Goal: Transaction & Acquisition: Purchase product/service

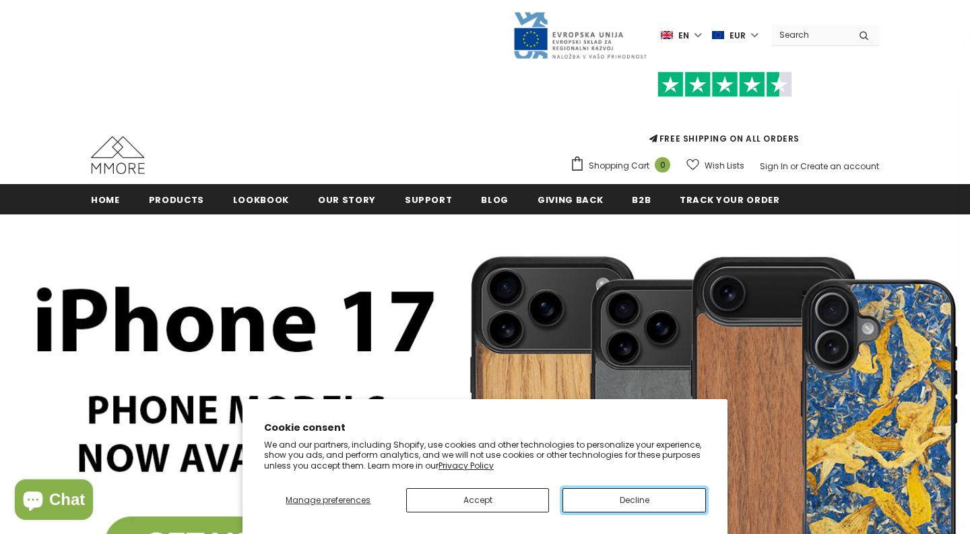
click at [612, 507] on button "Decline" at bounding box center [634, 500] width 143 height 24
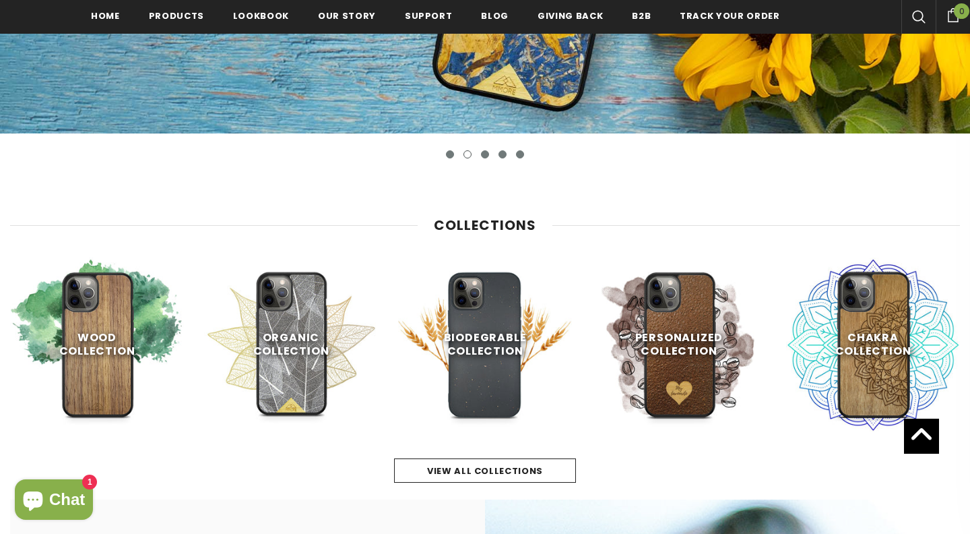
scroll to position [457, 0]
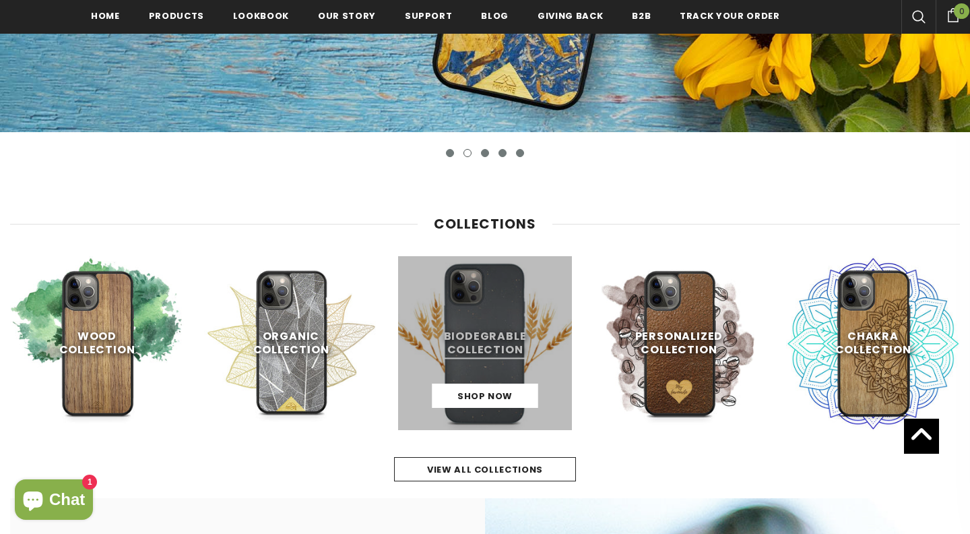
click at [505, 375] on link at bounding box center [485, 343] width 174 height 174
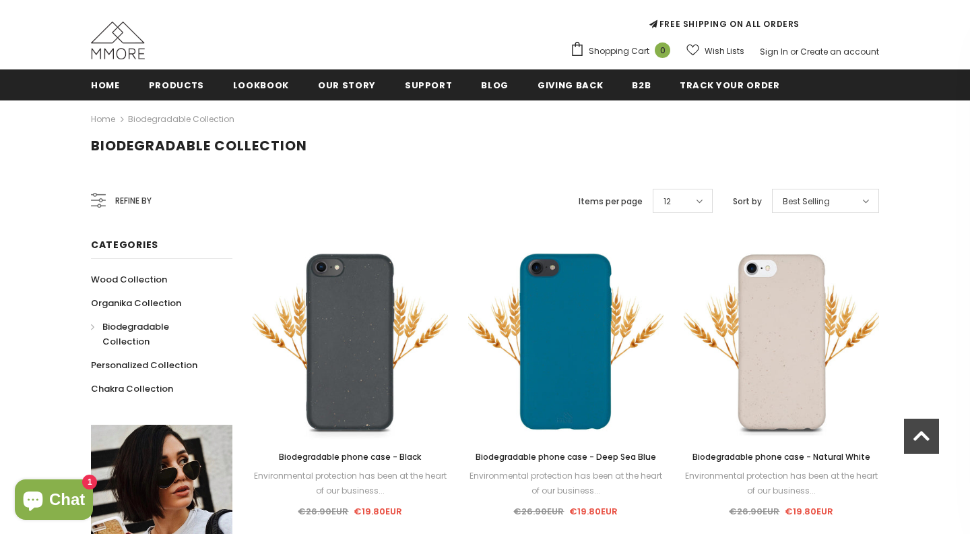
scroll to position [117, 0]
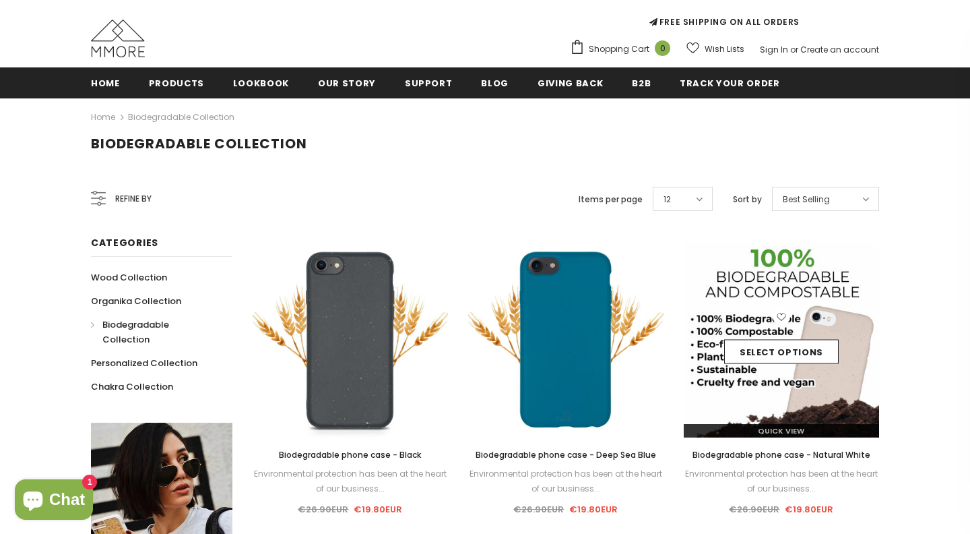
click at [783, 381] on img at bounding box center [781, 339] width 195 height 195
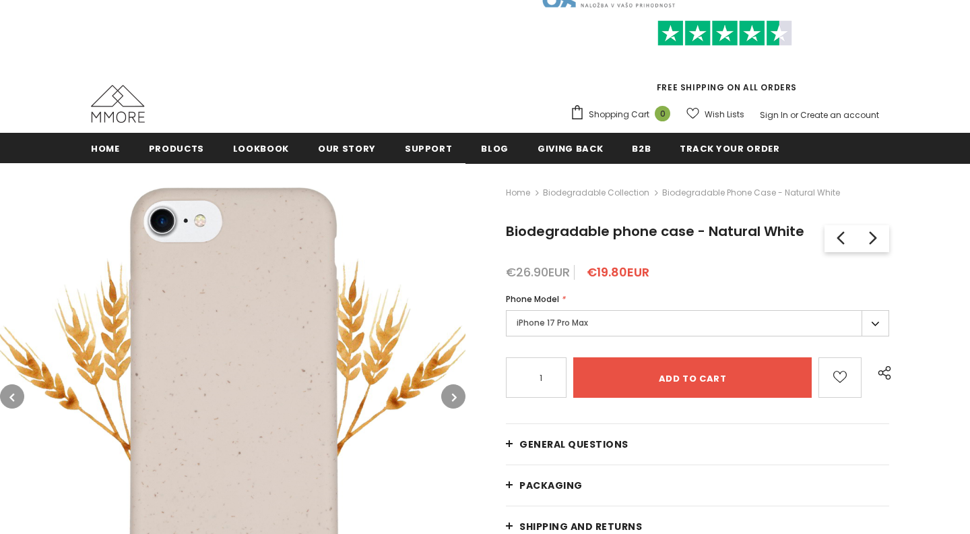
click at [651, 316] on label "iPhone 17 Pro Max" at bounding box center [697, 323] width 383 height 26
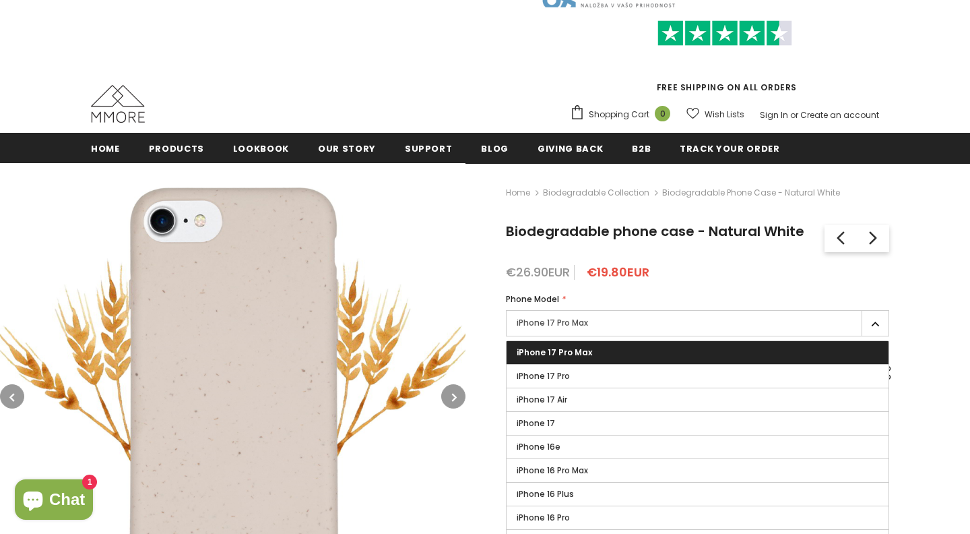
scroll to position [51, 0]
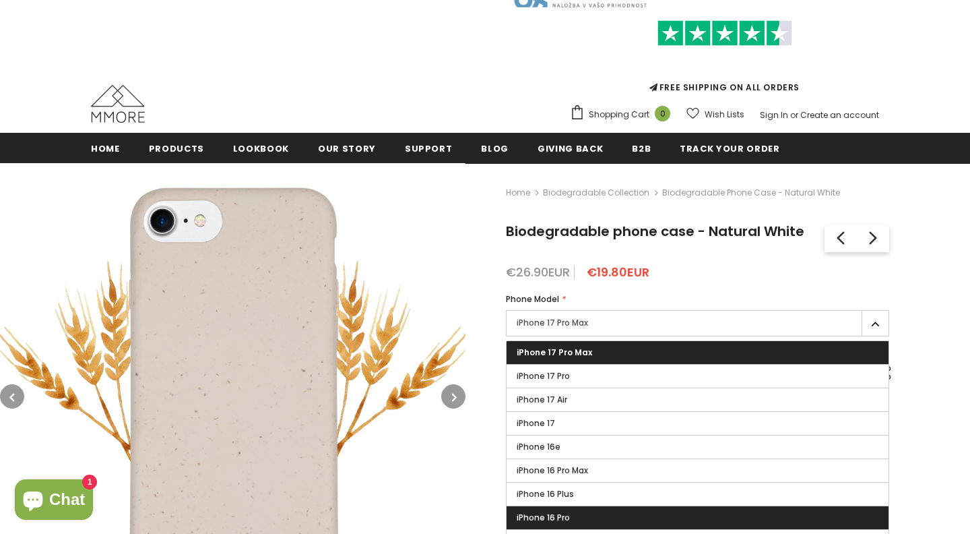
click at [581, 511] on label "iPhone 16 Pro" at bounding box center [698, 517] width 382 height 23
click at [0, 0] on input "iPhone 16 Pro" at bounding box center [0, 0] width 0 height 0
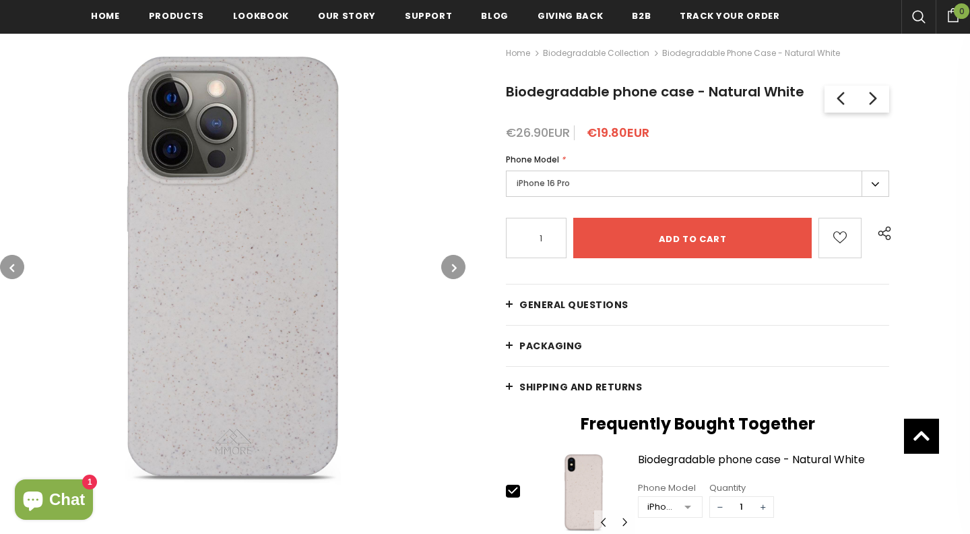
scroll to position [191, 0]
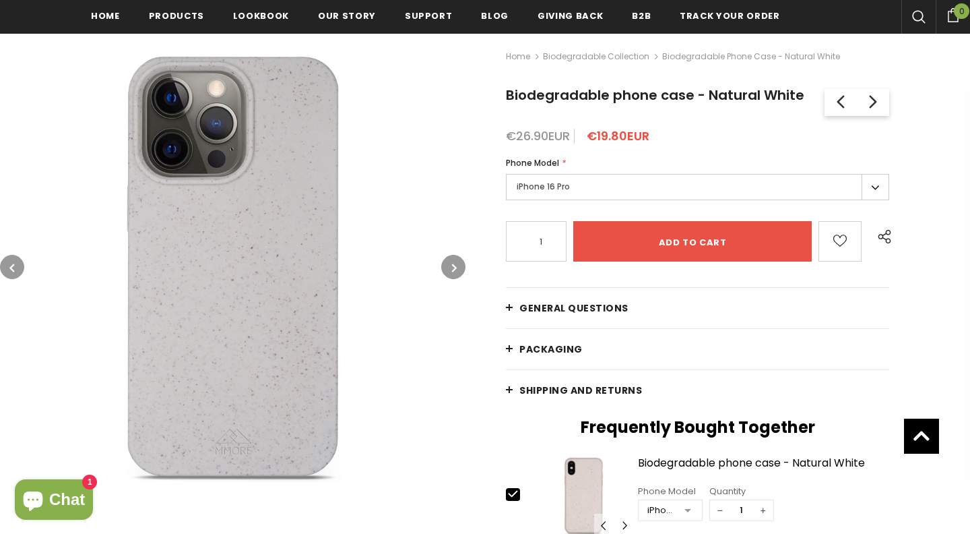
click at [455, 255] on button "button" at bounding box center [453, 267] width 24 height 24
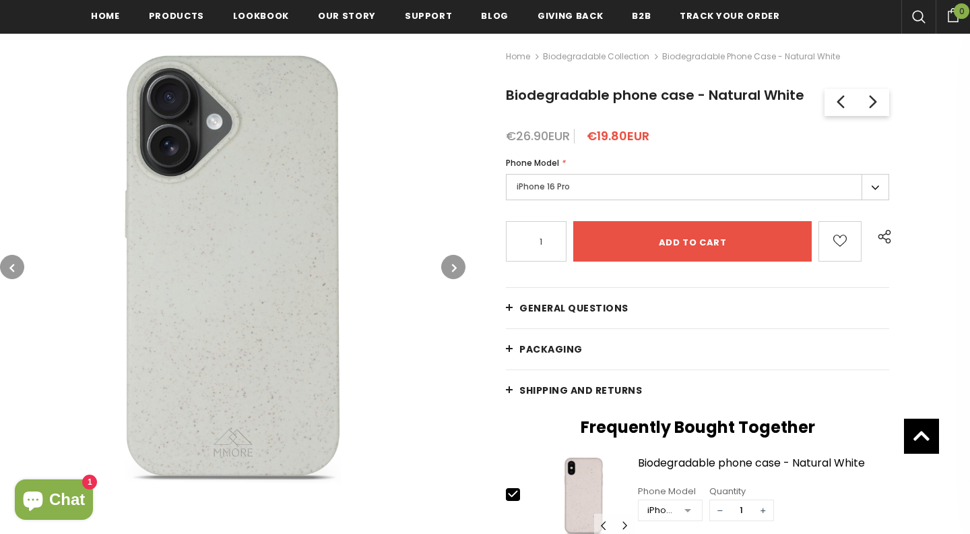
click at [455, 255] on button "button" at bounding box center [453, 267] width 24 height 24
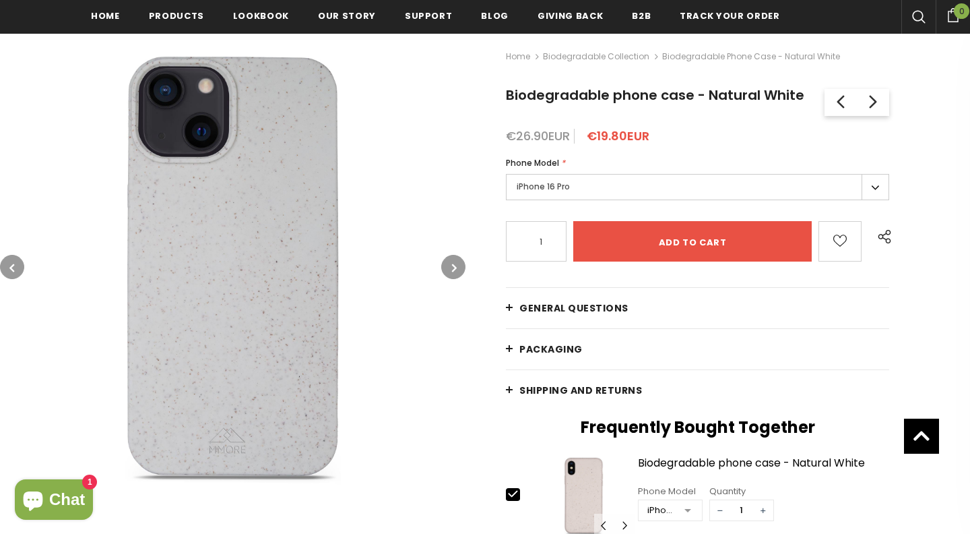
click at [455, 255] on button "button" at bounding box center [453, 267] width 24 height 24
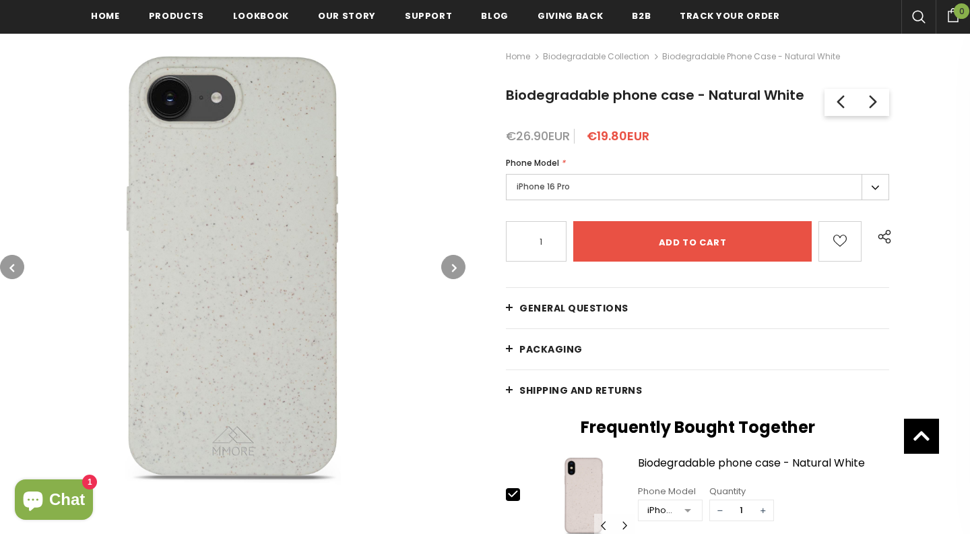
click at [455, 255] on button "button" at bounding box center [453, 267] width 24 height 24
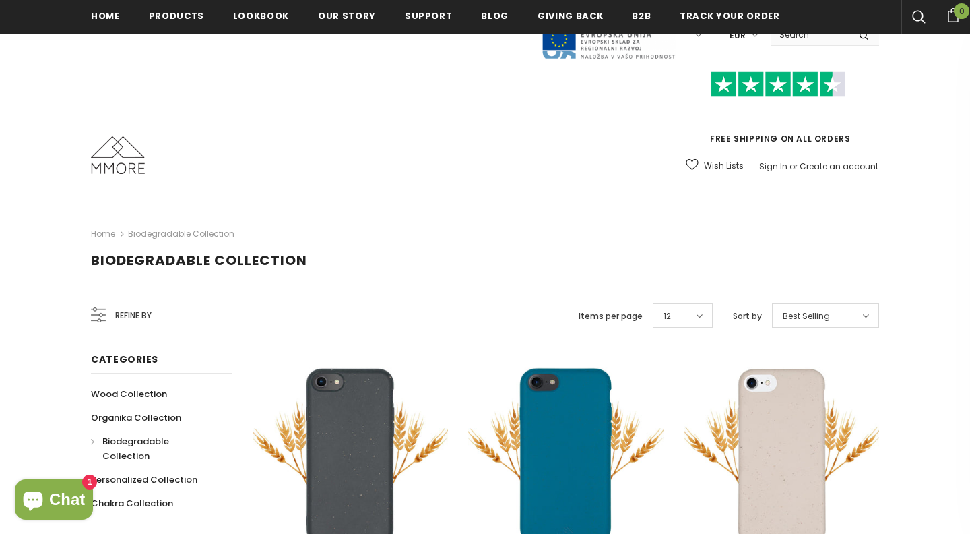
scroll to position [728, 0]
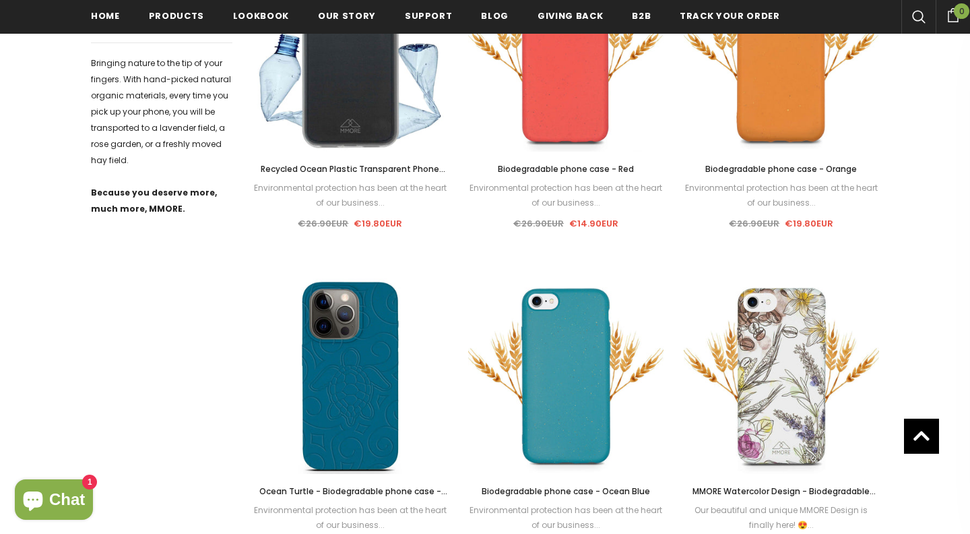
click at [178, 435] on div "Refine by Categories Wood Collection Organika Collection Biodegradable Collecti…" at bounding box center [162, 277] width 162 height 1405
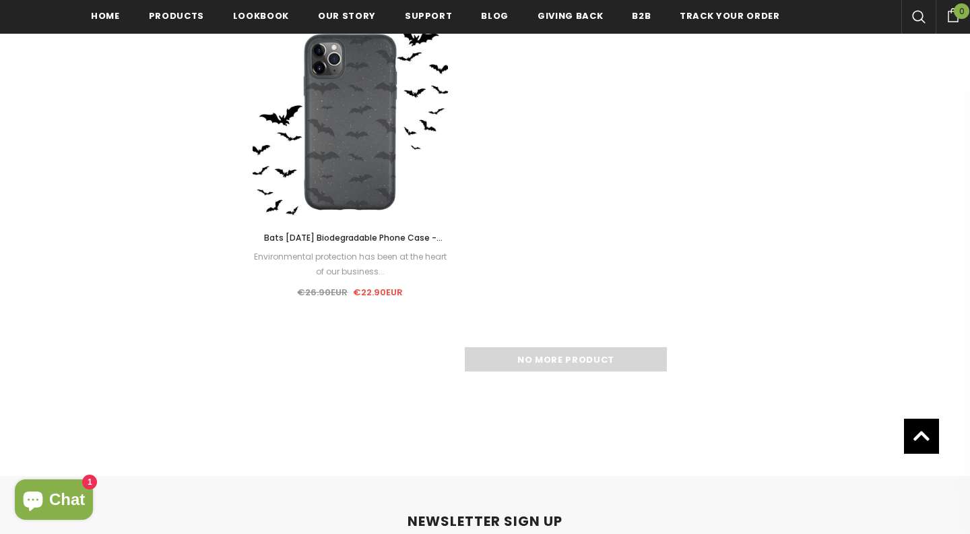
scroll to position [2016, 0]
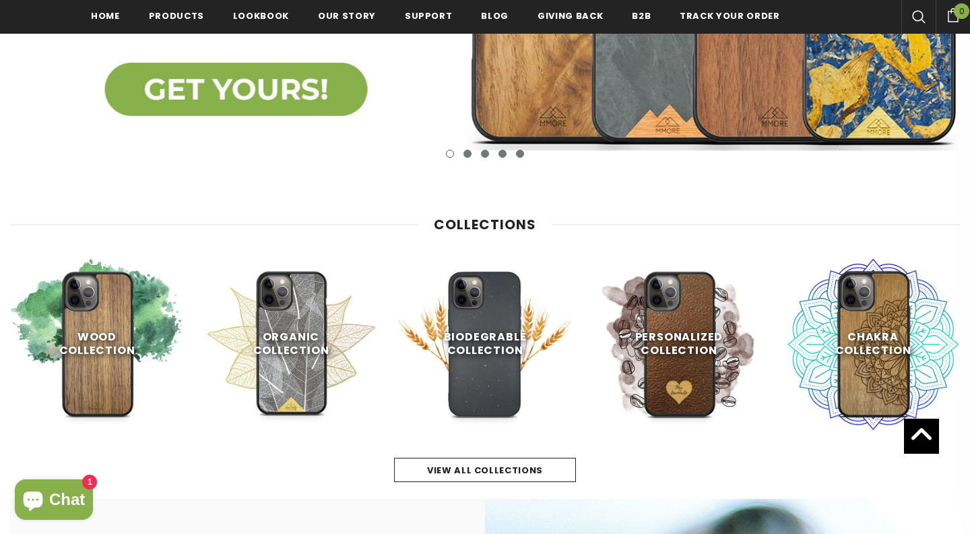
scroll to position [461, 0]
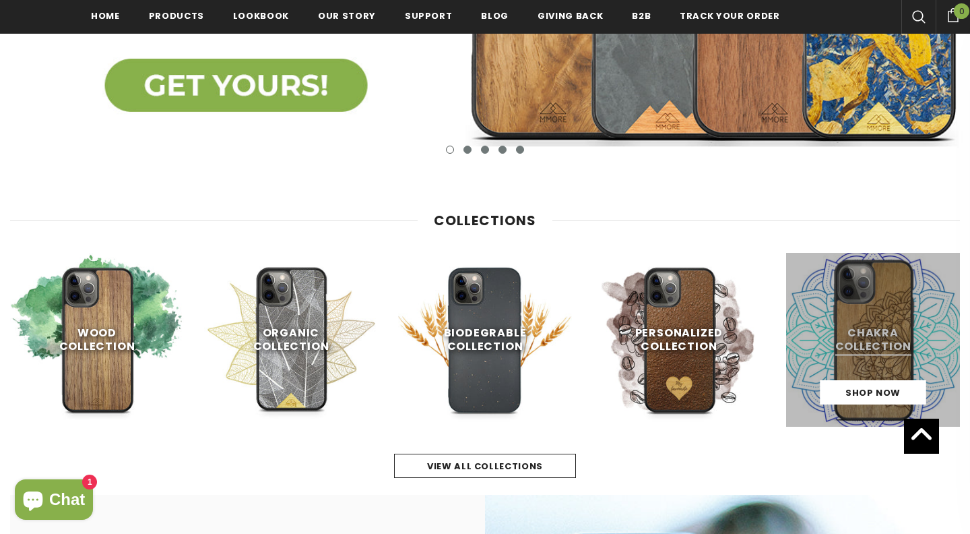
click at [860, 349] on link at bounding box center [873, 340] width 174 height 174
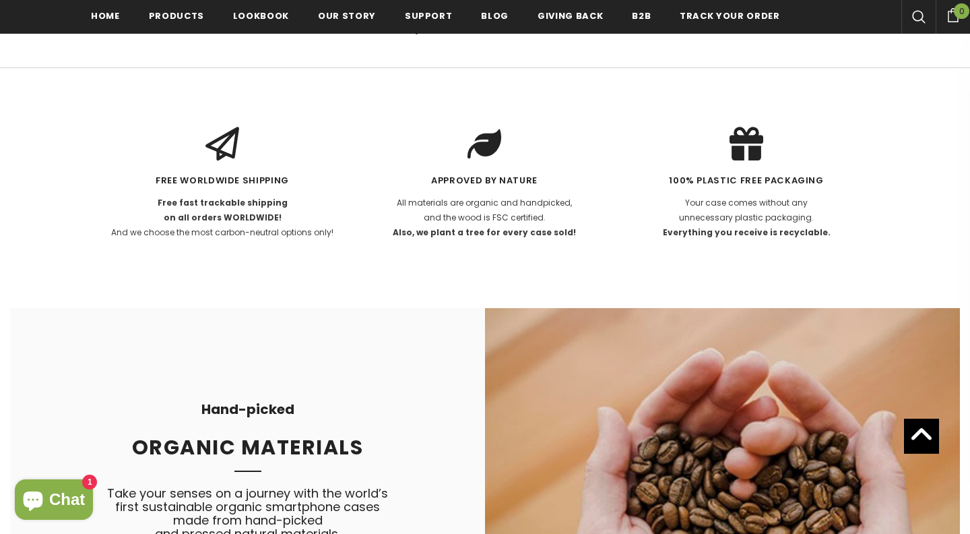
scroll to position [2191, 0]
